Goal: Information Seeking & Learning: Learn about a topic

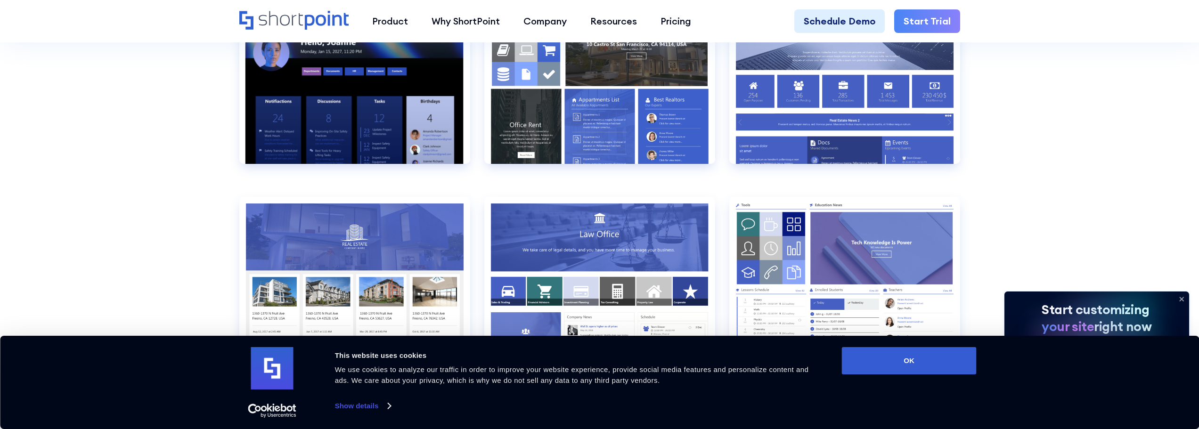
scroll to position [1036, 0]
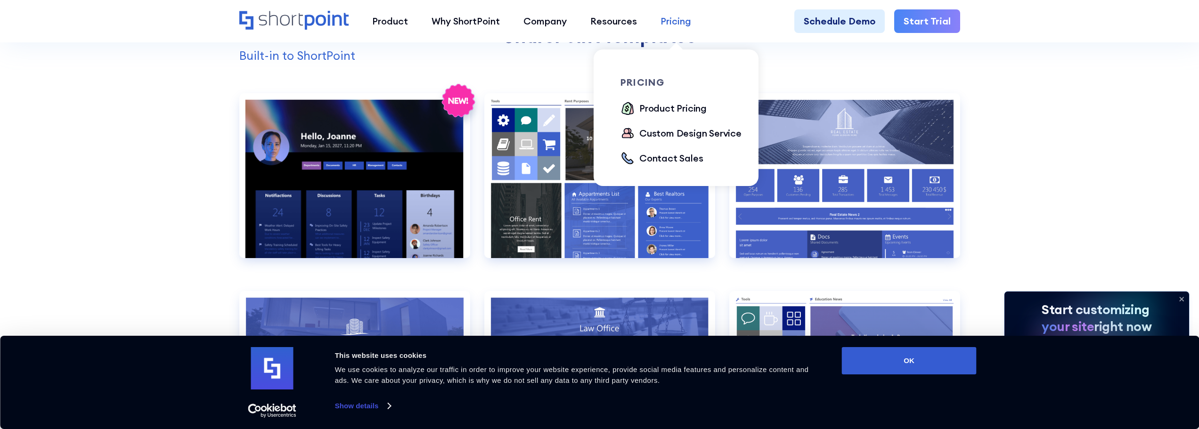
click at [674, 24] on div "Pricing" at bounding box center [675, 21] width 31 height 14
click at [666, 117] on ul "Product Pricing Custom Design Service Contact Sales" at bounding box center [686, 133] width 132 height 65
click at [666, 109] on div "Product Pricing" at bounding box center [672, 108] width 67 height 14
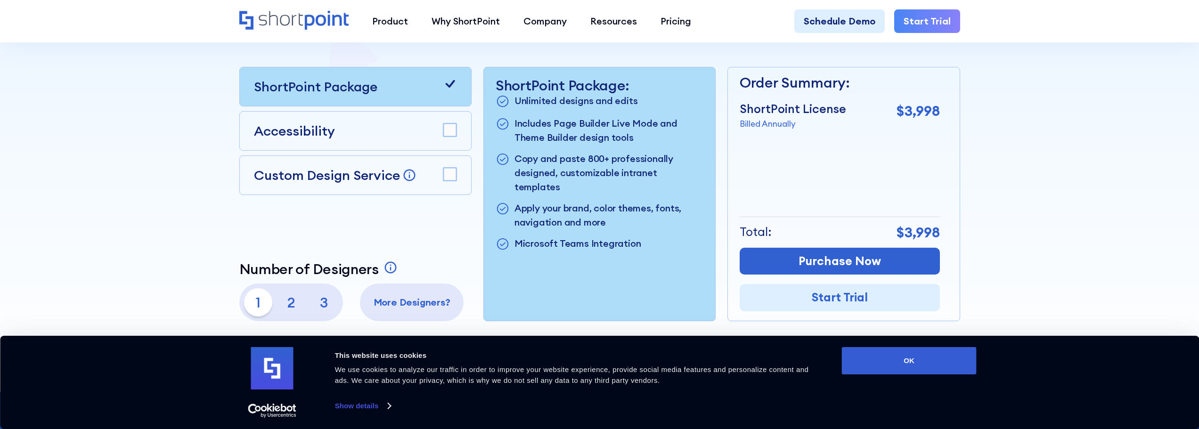
scroll to position [330, 0]
